Goal: Navigation & Orientation: Find specific page/section

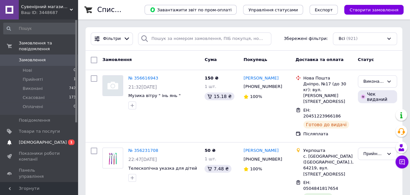
click at [42, 139] on span "[DEMOGRAPHIC_DATA]" at bounding box center [39, 142] width 41 height 6
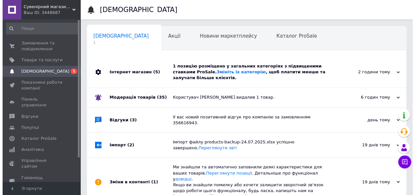
scroll to position [0, 2]
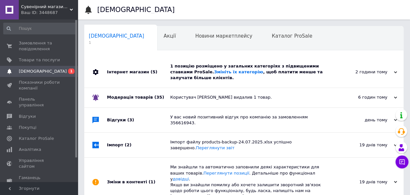
click at [156, 70] on div "Інтернет магазин (5)" at bounding box center [138, 72] width 63 height 31
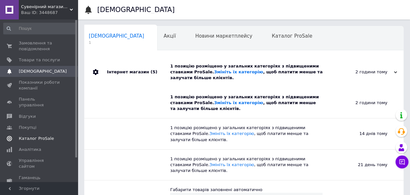
click at [38, 135] on span "Каталог ProSale" at bounding box center [36, 138] width 35 height 6
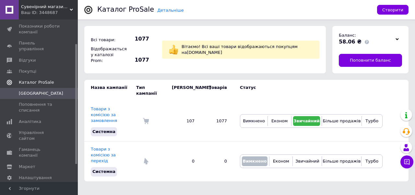
scroll to position [56, 0]
click at [34, 30] on span "Показники роботи компанії" at bounding box center [39, 29] width 41 height 12
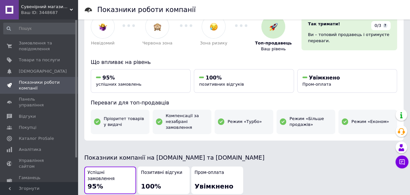
click at [36, 16] on div "Сувенірний магазин « ТеремОК » Ваш ID: 3448687" at bounding box center [48, 9] width 59 height 19
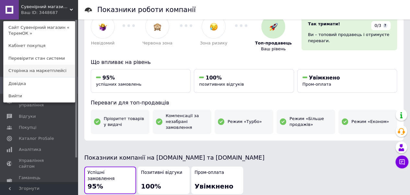
click at [30, 74] on link "Сторінка на маркетплейсі" at bounding box center [39, 70] width 71 height 12
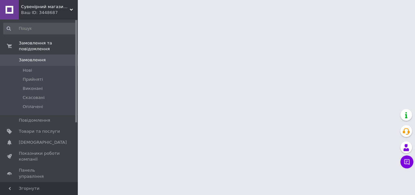
click at [34, 9] on span "Сувенірний магазин « ТеремОК »" at bounding box center [45, 7] width 49 height 6
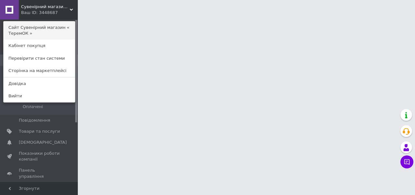
click at [31, 32] on link "Сайт Сувенірний магазин « ТеремОК »" at bounding box center [39, 30] width 71 height 18
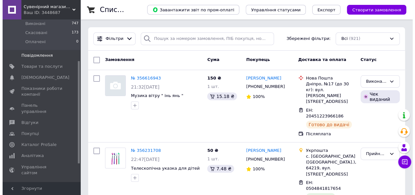
scroll to position [94, 0]
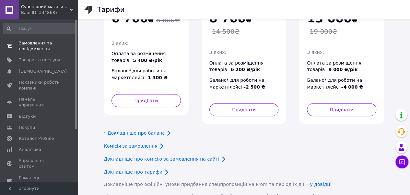
click at [37, 47] on span "Замовлення та повідомлення" at bounding box center [39, 46] width 41 height 12
